Goal: Find specific page/section: Find specific page/section

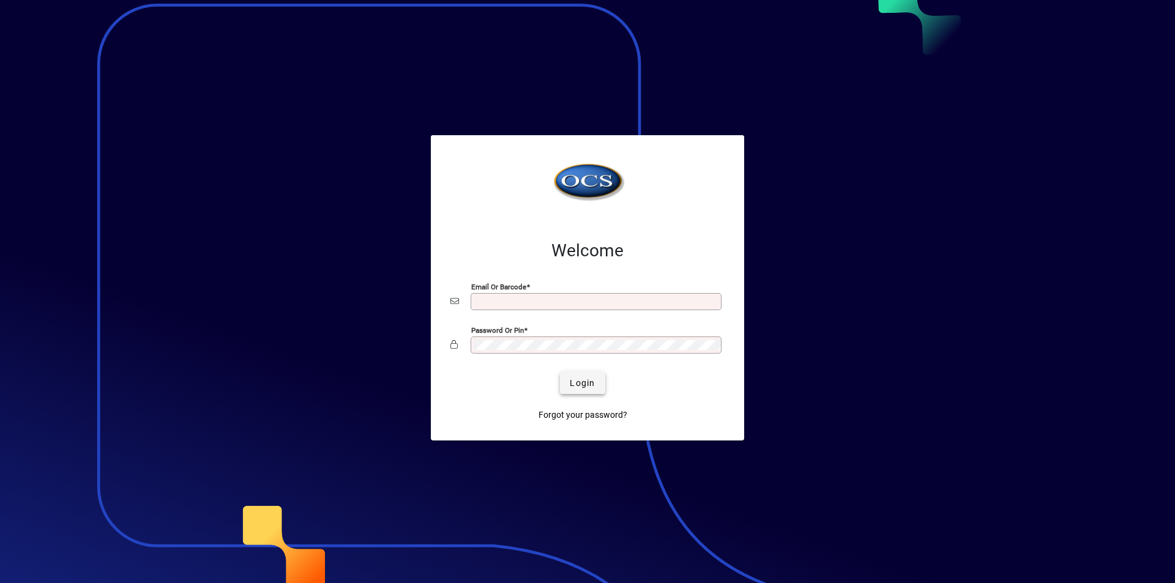
type input "**********"
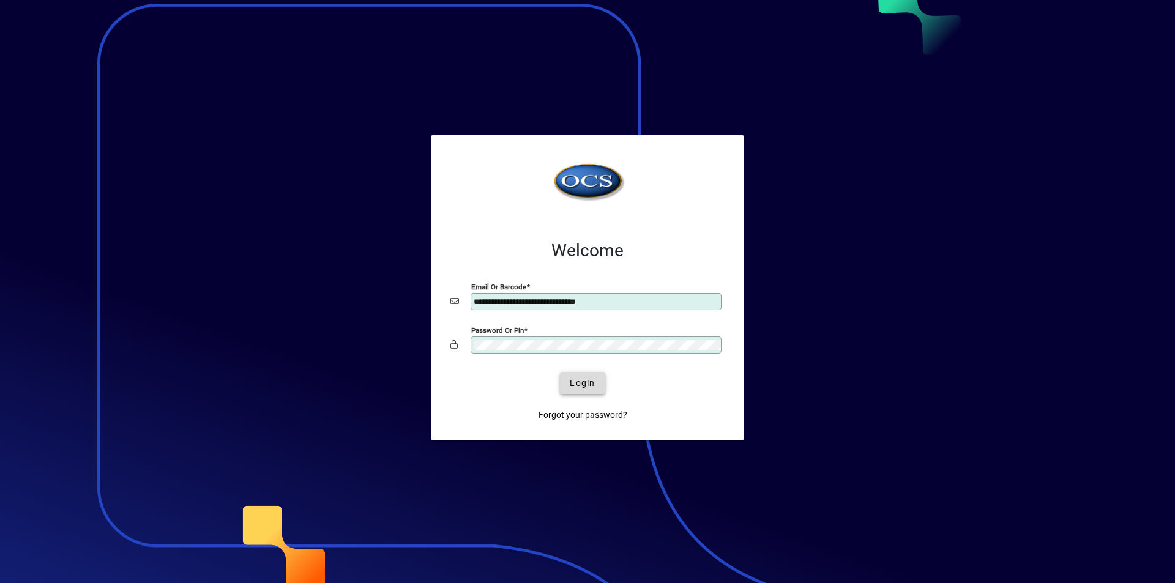
click at [579, 380] on span "Login" at bounding box center [582, 383] width 25 height 13
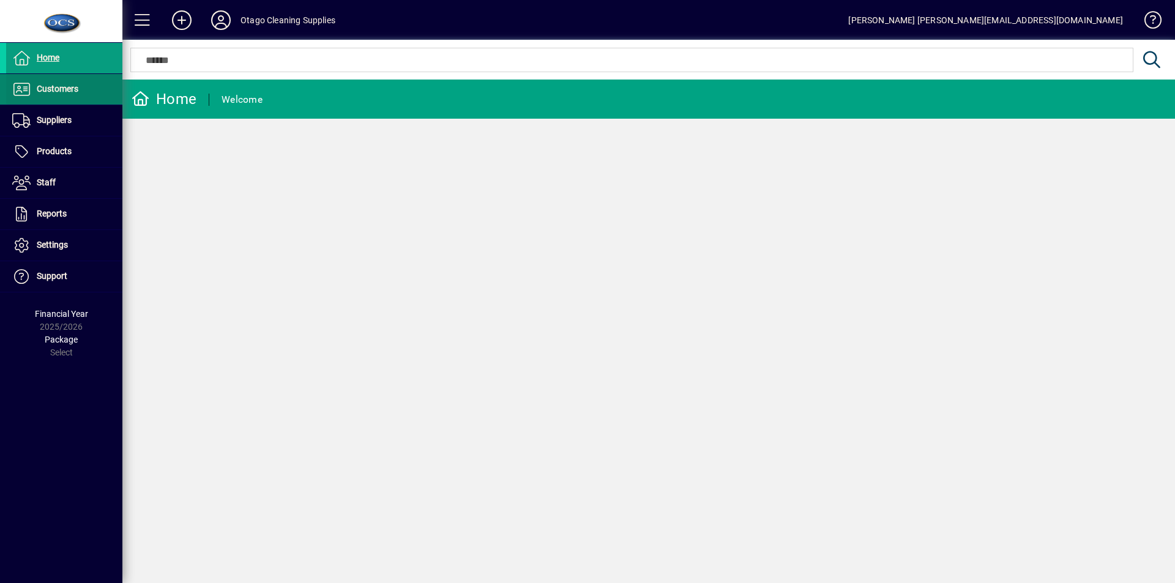
click at [58, 87] on span "Customers" at bounding box center [58, 89] width 42 height 10
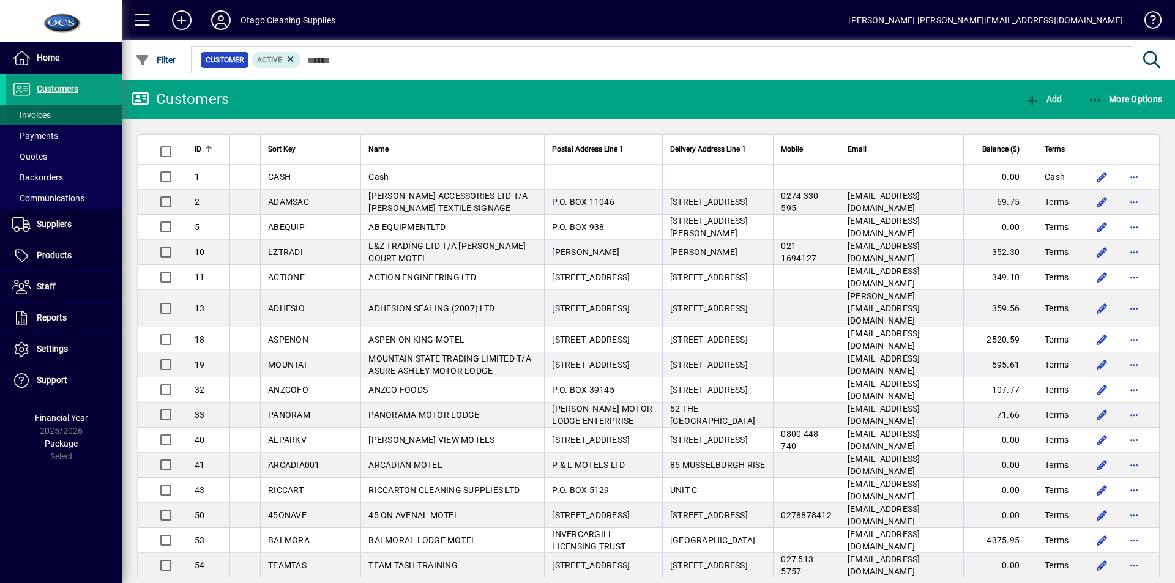
click at [39, 111] on span "Invoices" at bounding box center [31, 115] width 39 height 10
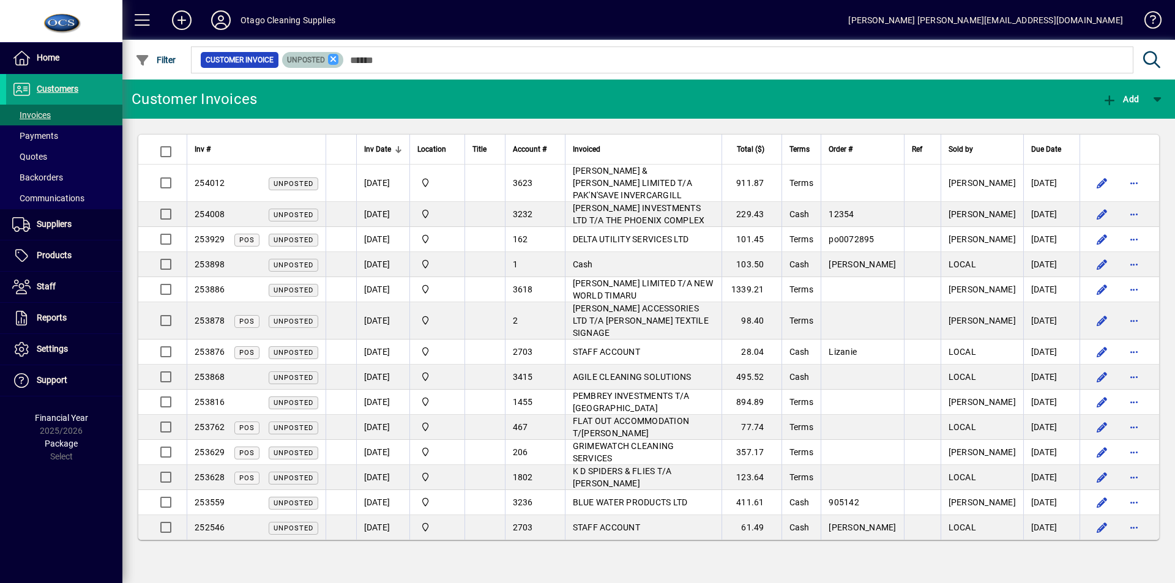
click at [332, 57] on icon at bounding box center [333, 59] width 11 height 11
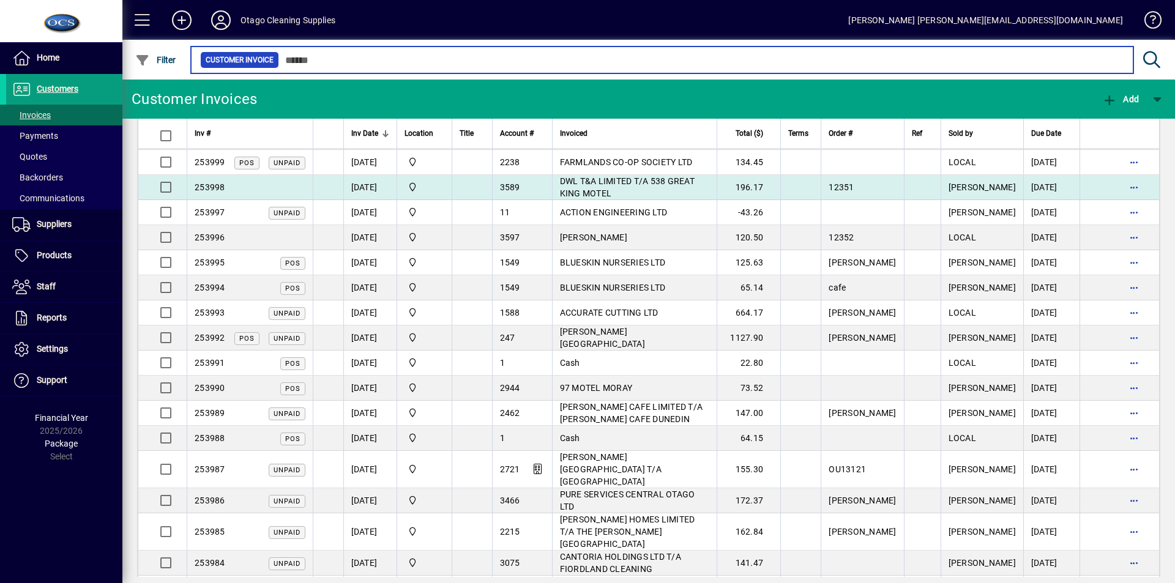
scroll to position [1162, 0]
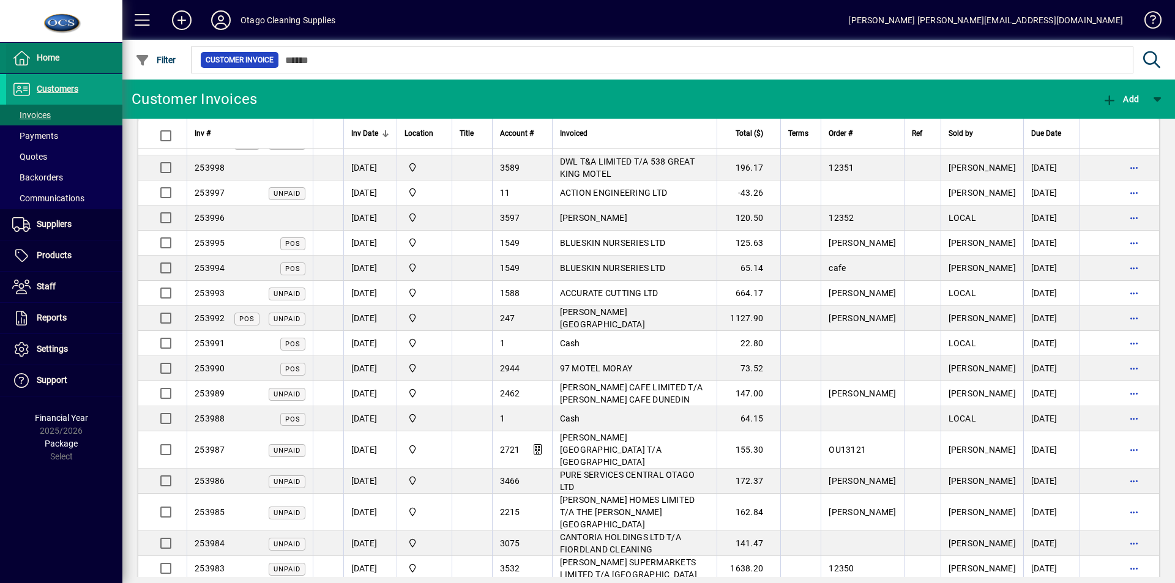
click at [37, 53] on span "Home" at bounding box center [48, 58] width 23 height 10
